Goal: Information Seeking & Learning: Find specific fact

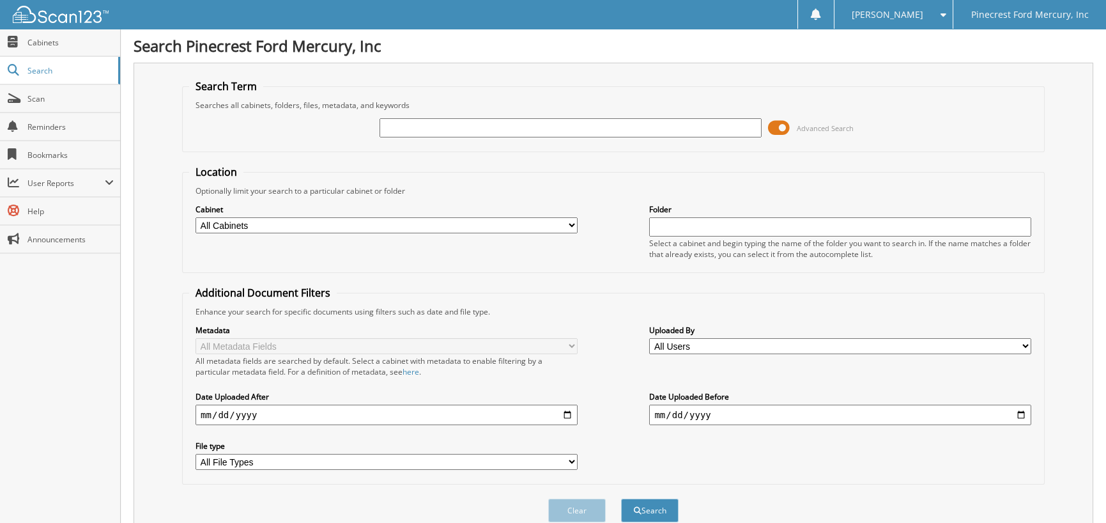
click at [438, 125] on input "text" at bounding box center [571, 127] width 382 height 19
type input "GSI AMERICA"
click at [621, 498] on button "Search" at bounding box center [650, 510] width 58 height 24
drag, startPoint x: 451, startPoint y: 127, endPoint x: 339, endPoint y: 130, distance: 111.9
click at [339, 130] on div "GSI AMERICA Advanced Search" at bounding box center [613, 128] width 848 height 35
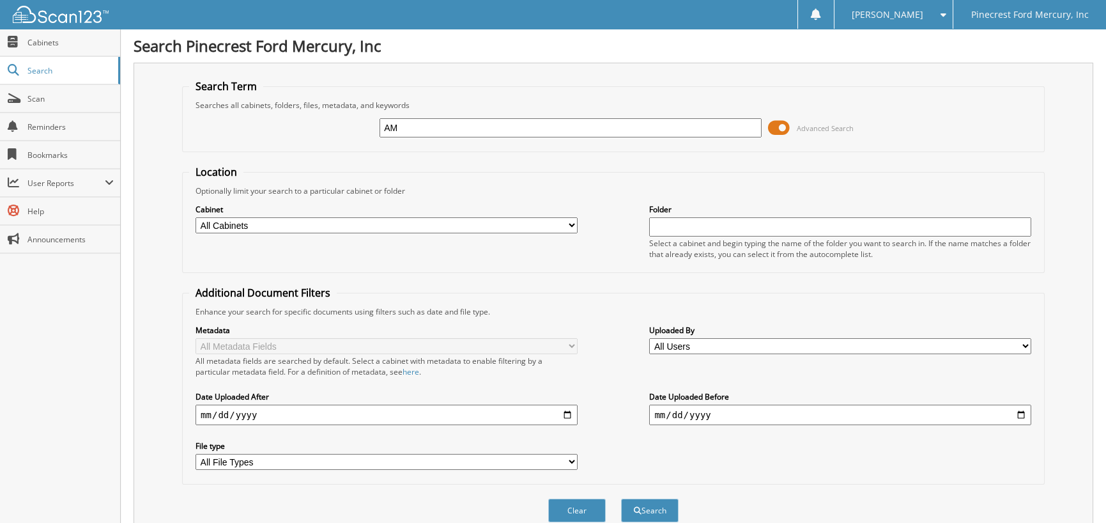
type input "A"
type input "PN551247"
click at [621, 498] on button "Search" at bounding box center [650, 510] width 58 height 24
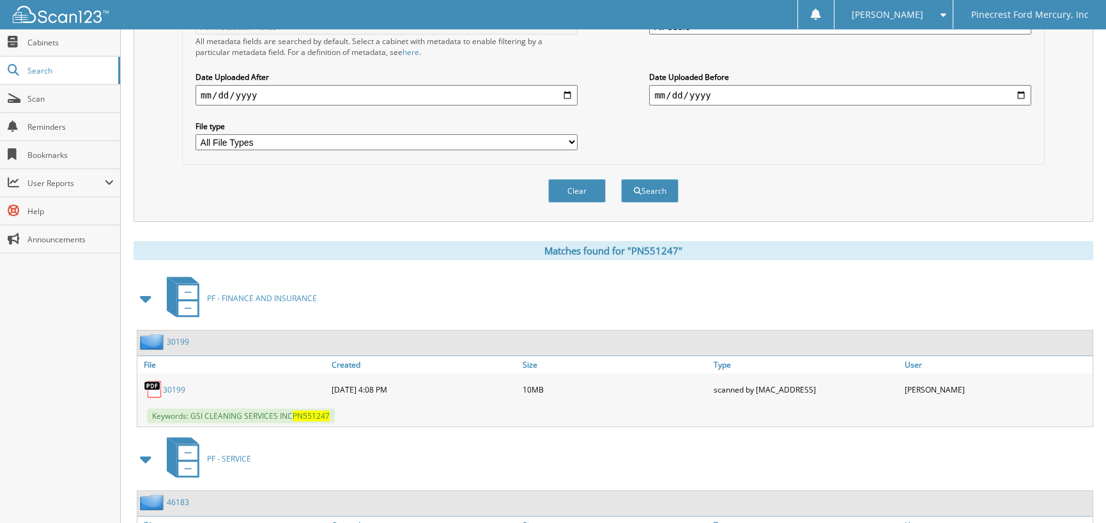
scroll to position [447, 0]
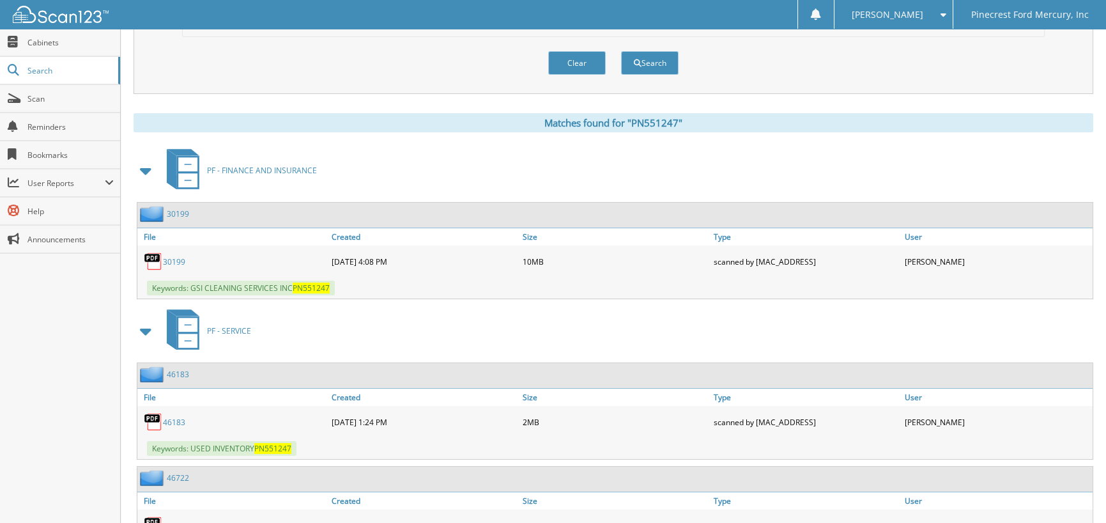
click at [174, 256] on link "30199" at bounding box center [174, 261] width 22 height 11
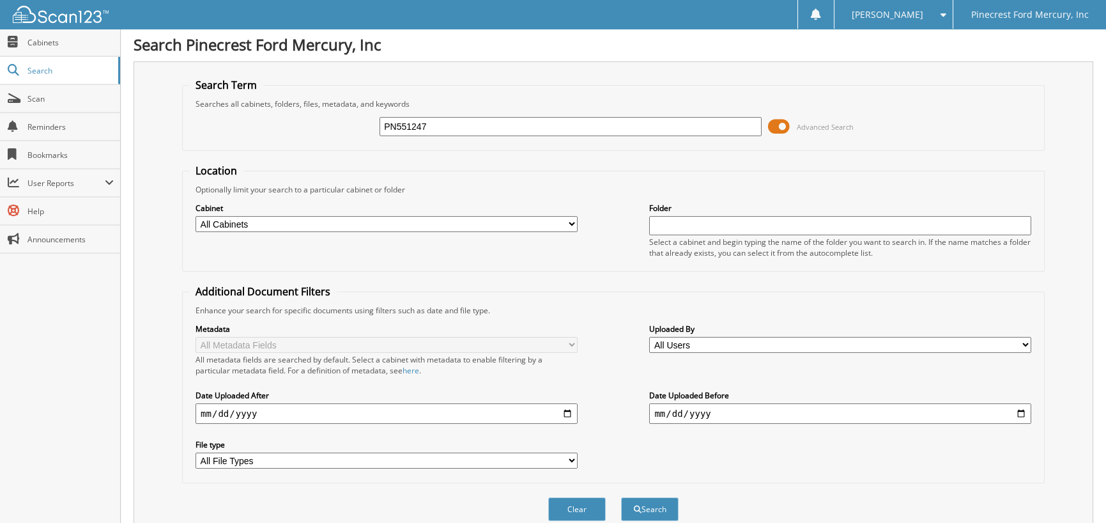
scroll to position [0, 0]
drag, startPoint x: 438, startPoint y: 124, endPoint x: 278, endPoint y: 121, distance: 159.8
click at [288, 141] on div "PN551247 Advanced Search" at bounding box center [613, 128] width 848 height 35
type input "GSI CLEANING AMERICA"
click at [651, 503] on button "Search" at bounding box center [650, 510] width 58 height 24
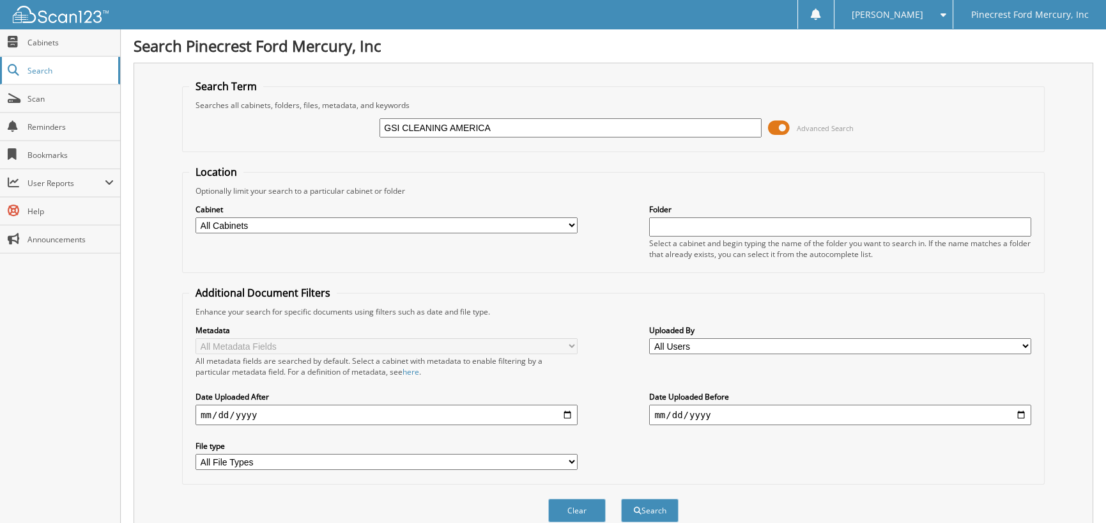
click at [38, 70] on span "Search" at bounding box center [69, 70] width 84 height 11
